Goal: Task Accomplishment & Management: Use online tool/utility

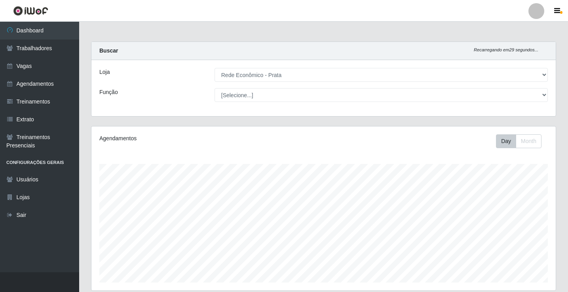
select select "192"
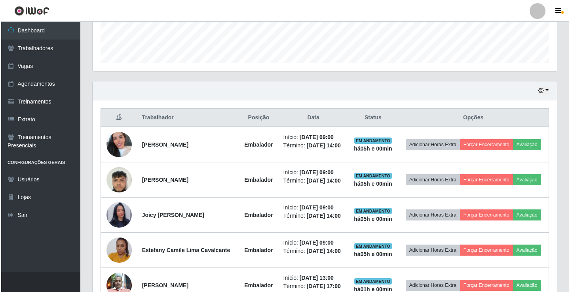
scroll to position [237, 0]
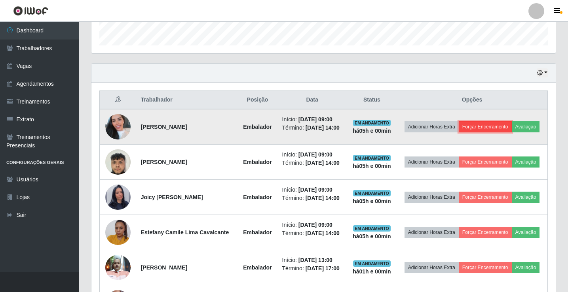
click at [497, 124] on button "Forçar Encerramento" at bounding box center [485, 126] width 53 height 11
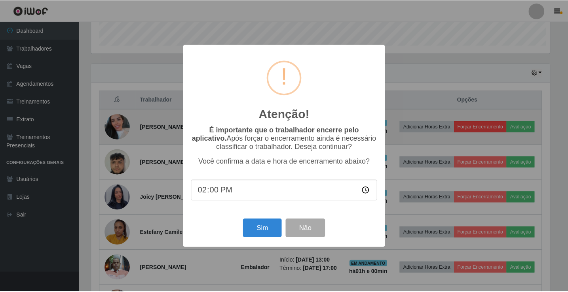
scroll to position [164, 460]
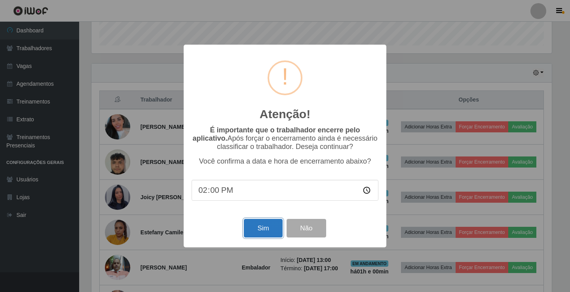
click at [264, 230] on button "Sim" at bounding box center [263, 228] width 38 height 19
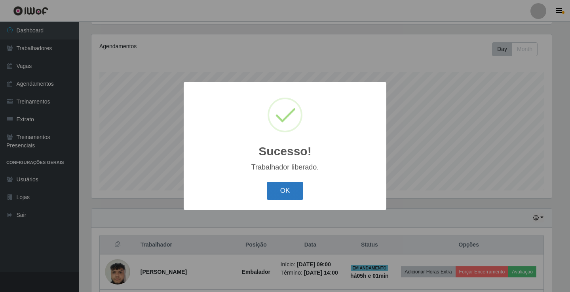
click at [274, 197] on button "OK" at bounding box center [285, 191] width 37 height 19
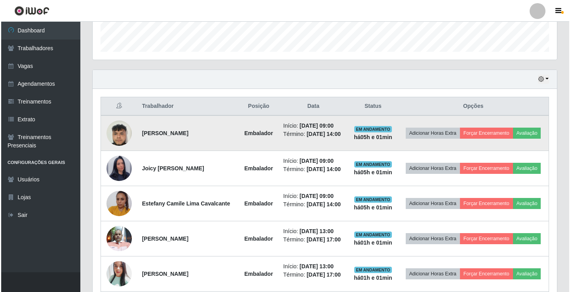
scroll to position [251, 0]
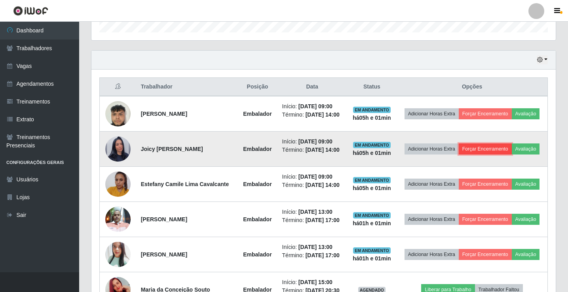
click at [498, 150] on button "Forçar Encerramento" at bounding box center [485, 149] width 53 height 11
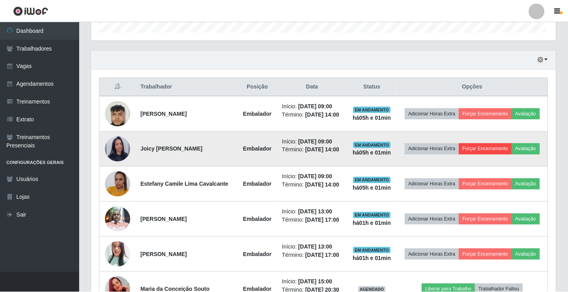
scroll to position [164, 460]
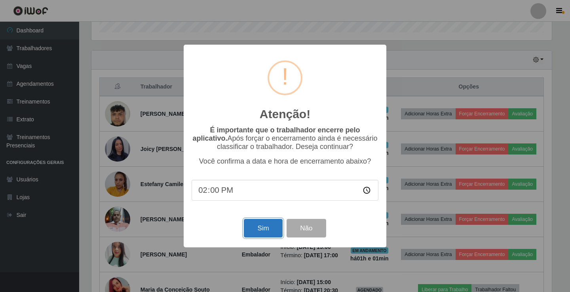
click at [252, 228] on button "Sim" at bounding box center [263, 228] width 38 height 19
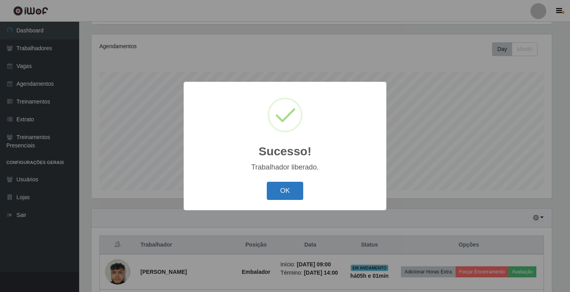
click at [297, 191] on button "OK" at bounding box center [285, 191] width 37 height 19
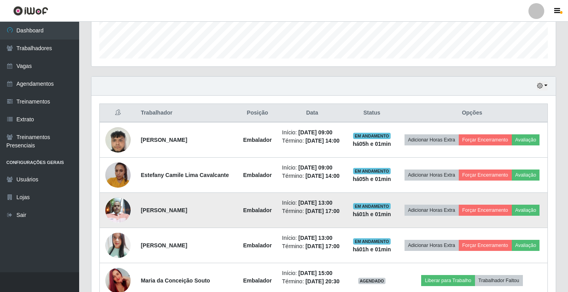
scroll to position [251, 0]
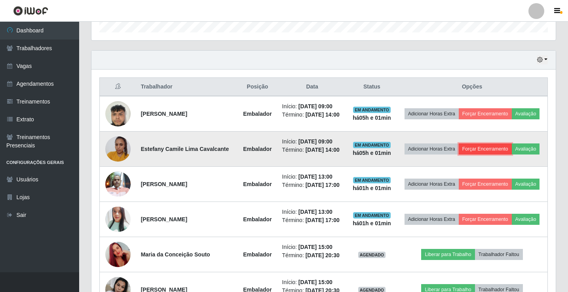
click at [489, 151] on button "Forçar Encerramento" at bounding box center [485, 149] width 53 height 11
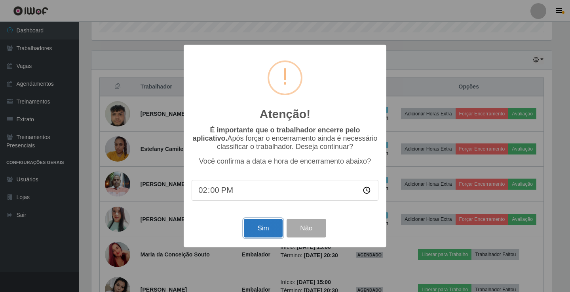
click at [261, 231] on button "Sim" at bounding box center [263, 228] width 38 height 19
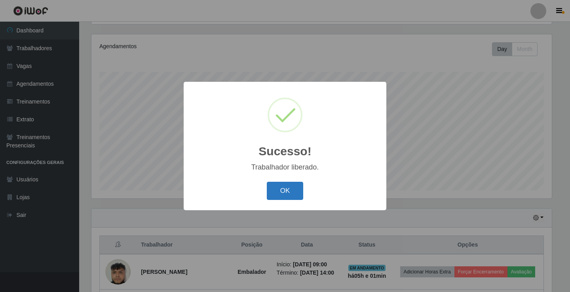
click at [294, 199] on button "OK" at bounding box center [285, 191] width 37 height 19
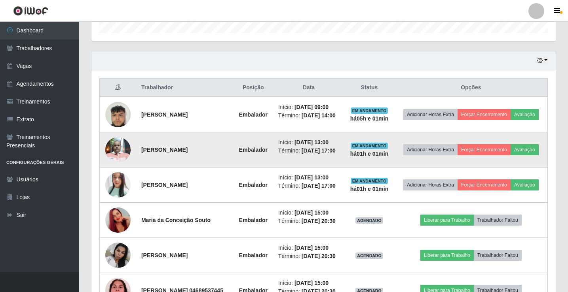
scroll to position [0, 0]
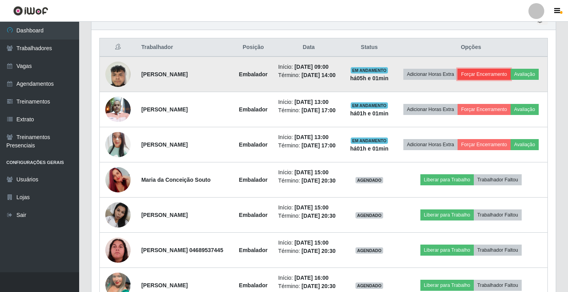
click at [496, 69] on button "Forçar Encerramento" at bounding box center [483, 74] width 53 height 11
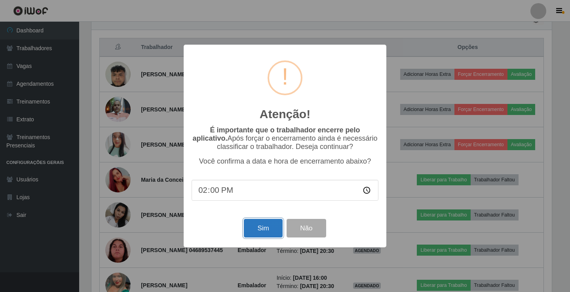
click at [264, 231] on button "Sim" at bounding box center [263, 228] width 38 height 19
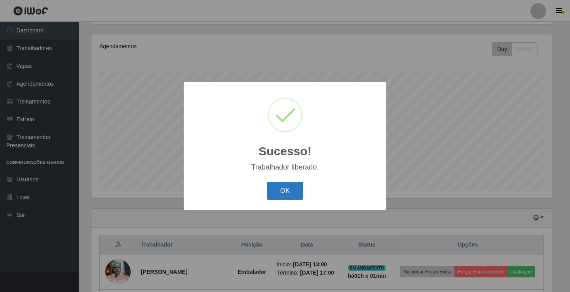
click at [292, 188] on button "OK" at bounding box center [285, 191] width 37 height 19
